Goal: Contribute content: Add original content to the website for others to see

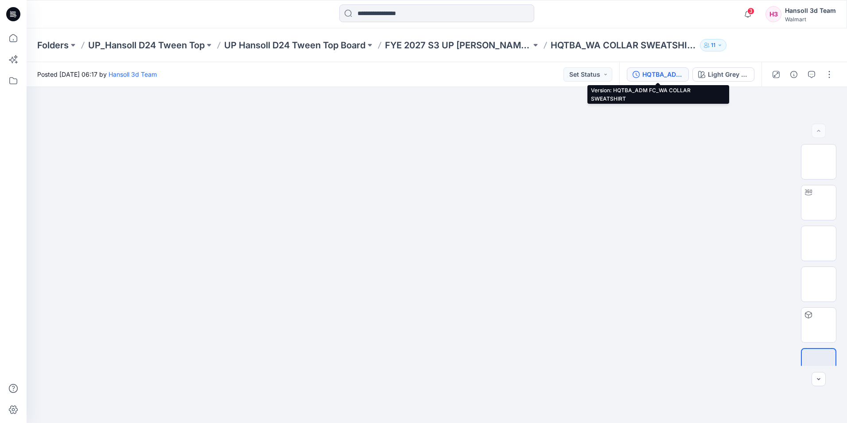
click at [667, 76] on div "HQTBA_ADM FC_WA COLLAR SWEATSHIRT" at bounding box center [663, 75] width 41 height 10
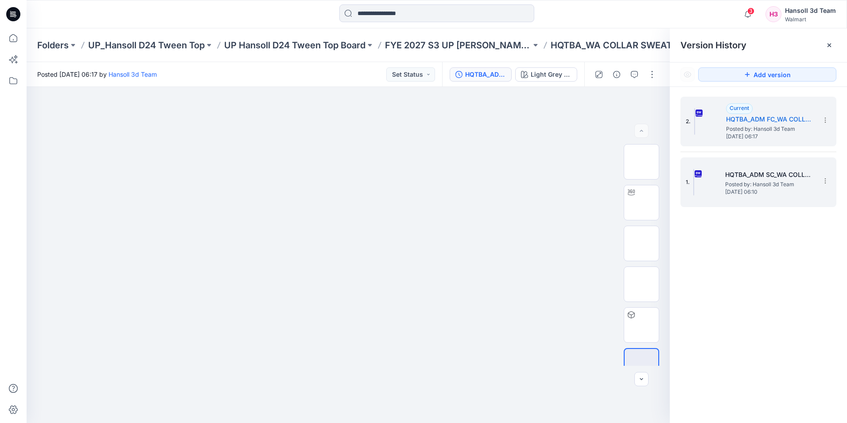
click at [790, 200] on div "1. HQTBA_ADM SC_WA COLLAR SWEATSHIRT Posted by: Hansoll 3d Team [DATE] 06:10" at bounding box center [752, 182] width 133 height 43
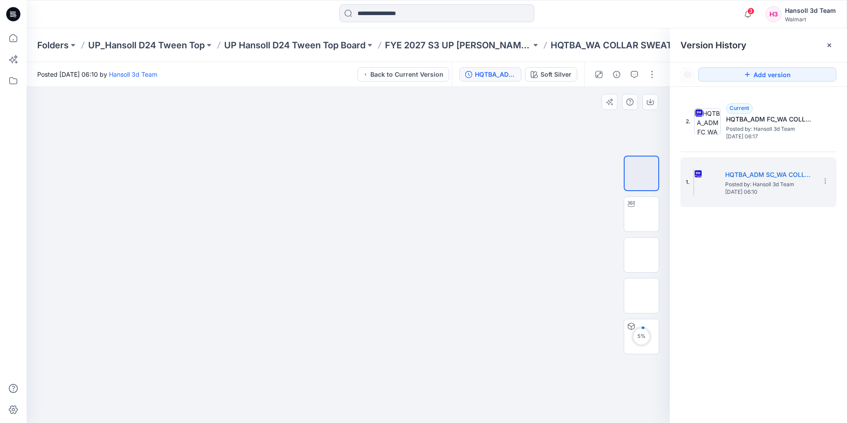
drag, startPoint x: 647, startPoint y: 215, endPoint x: 640, endPoint y: 274, distance: 59.3
click at [642, 214] on img at bounding box center [642, 214] width 0 height 0
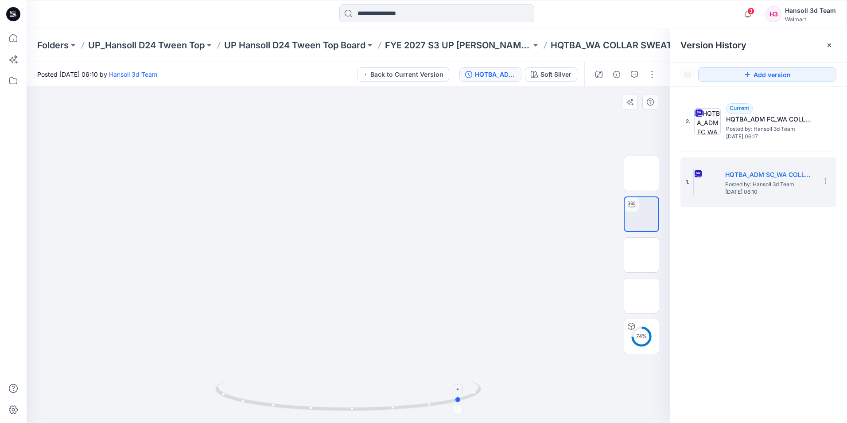
drag, startPoint x: 351, startPoint y: 411, endPoint x: 464, endPoint y: 411, distance: 113.9
click at [464, 411] on icon at bounding box center [349, 396] width 268 height 33
drag, startPoint x: 461, startPoint y: 402, endPoint x: 424, endPoint y: 407, distance: 38.0
click at [424, 407] on icon at bounding box center [349, 396] width 268 height 33
drag, startPoint x: 425, startPoint y: 406, endPoint x: 483, endPoint y: 385, distance: 62.7
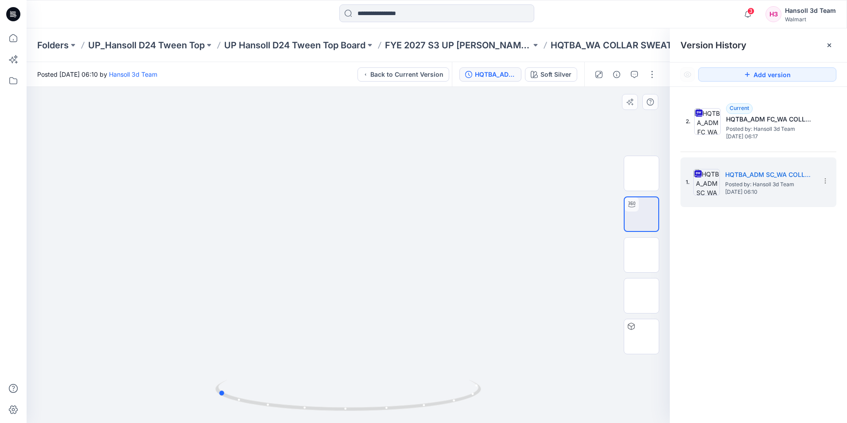
click at [483, 385] on div at bounding box center [348, 255] width 643 height 336
click at [839, 45] on div "Version History" at bounding box center [758, 45] width 177 height 34
click at [384, 68] on button "Back to Current Version" at bounding box center [404, 74] width 92 height 14
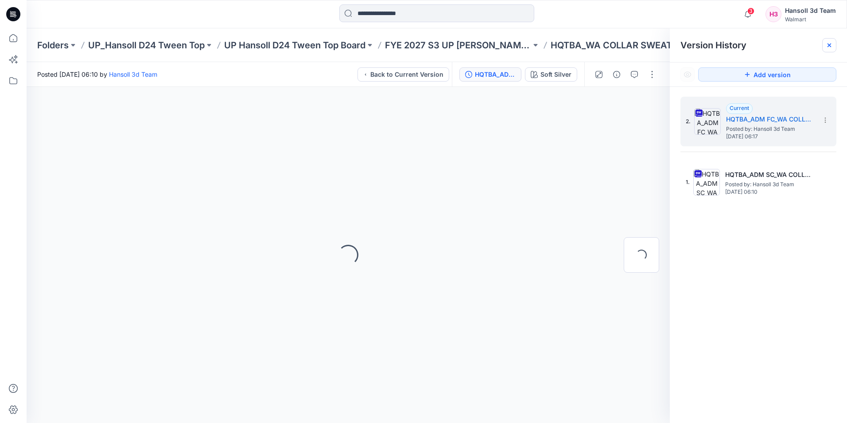
click at [828, 43] on icon at bounding box center [829, 45] width 7 height 7
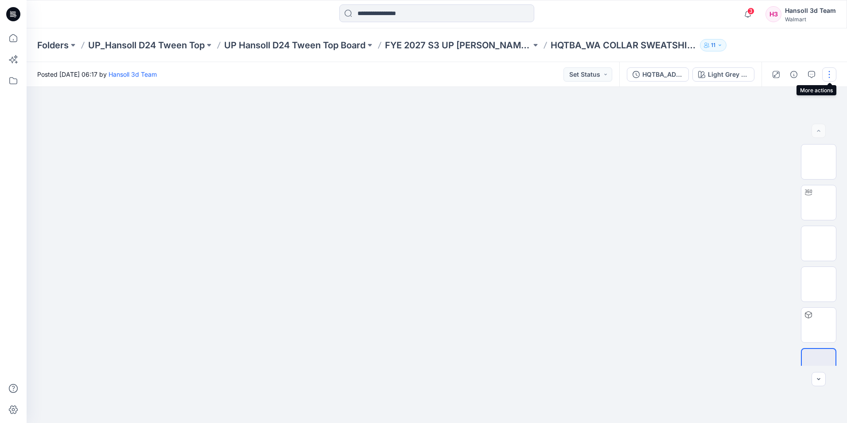
click at [831, 76] on button "button" at bounding box center [829, 74] width 14 height 14
click at [790, 118] on button "Edit" at bounding box center [793, 120] width 82 height 16
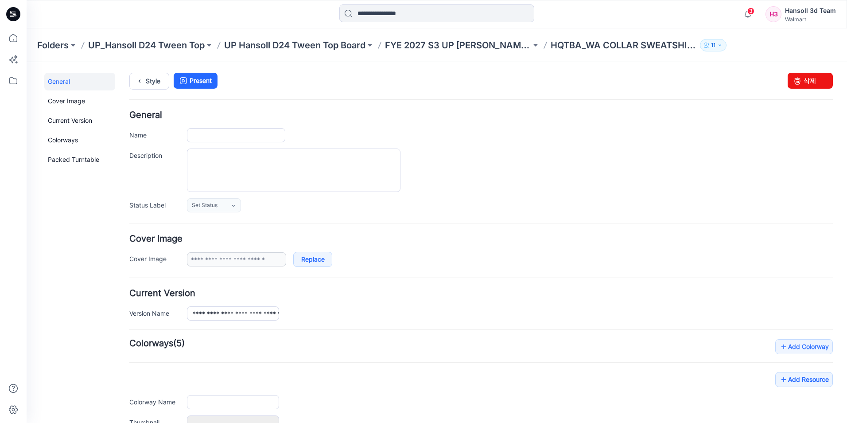
type input "**********"
type textarea "**********"
type input "**********"
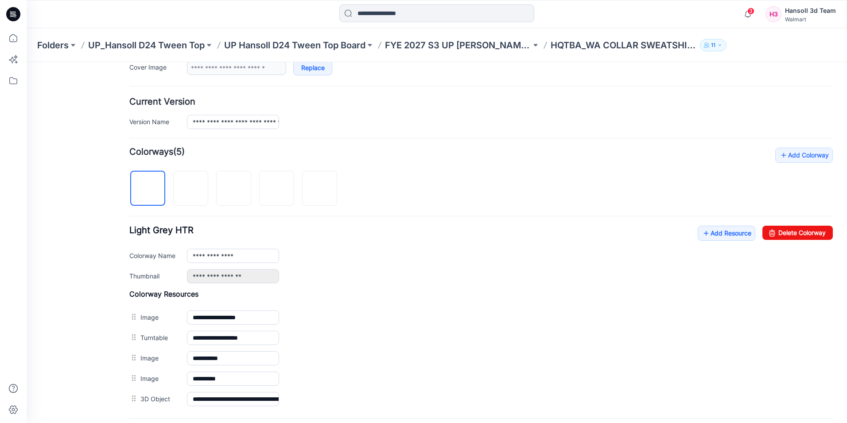
scroll to position [177, 0]
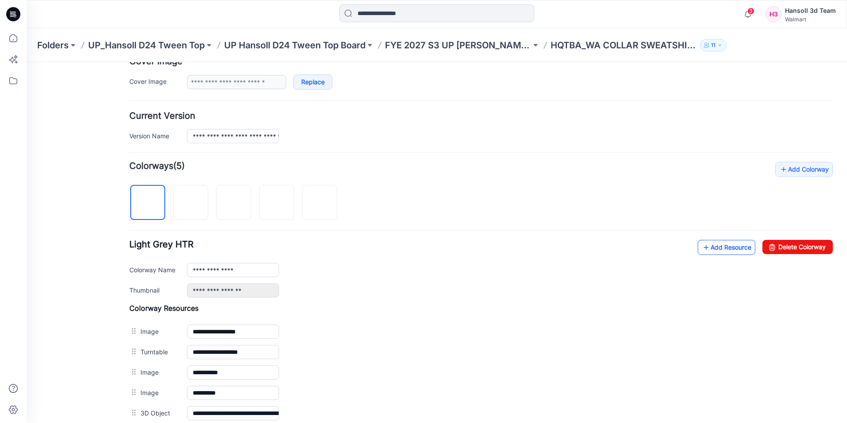
click at [706, 245] on link "Add Resource" at bounding box center [727, 247] width 58 height 15
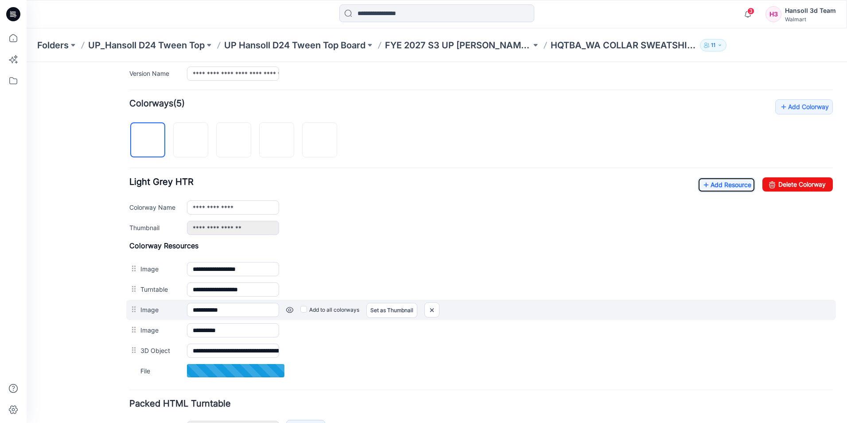
scroll to position [299, 0]
